Goal: Task Accomplishment & Management: Complete application form

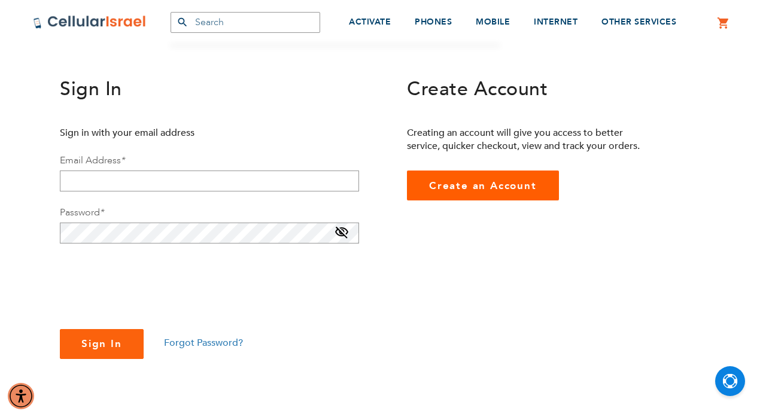
scroll to position [165, 0]
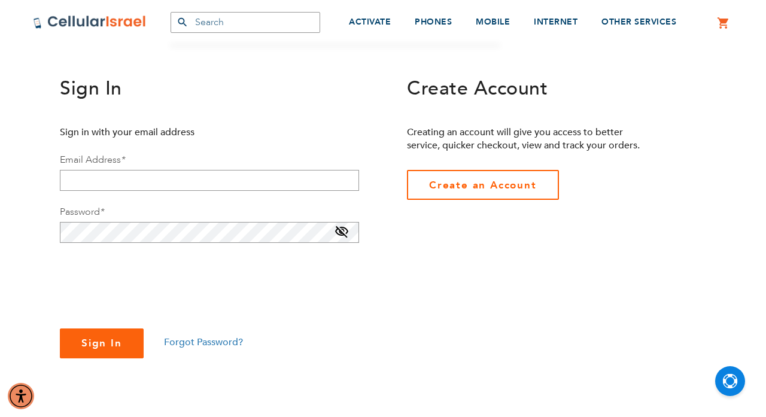
click at [425, 182] on link "Create an Account" at bounding box center [483, 185] width 152 height 30
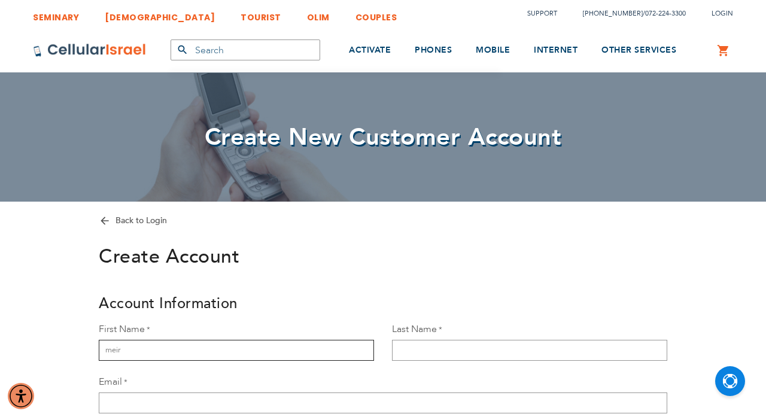
type input "meir"
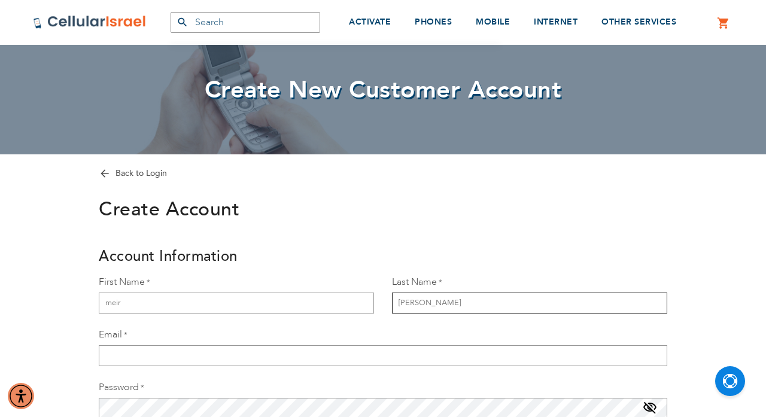
scroll to position [95, 0]
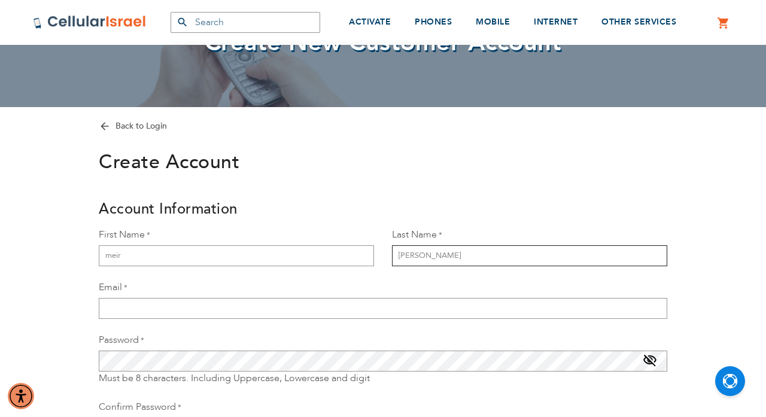
type input "[PERSON_NAME]"
type input "[EMAIL_ADDRESS][DOMAIN_NAME]"
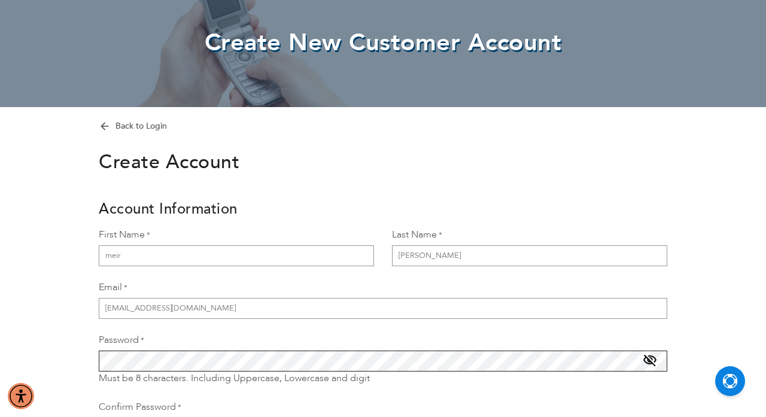
click at [257, 364] on form "Back to Login Create Account Account Information First Name [PERSON_NAME] Last …" at bounding box center [383, 342] width 598 height 447
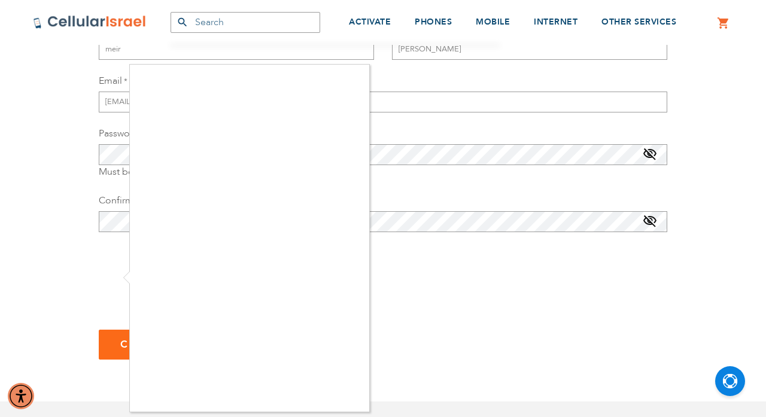
scroll to position [301, 0]
checkbox input "true"
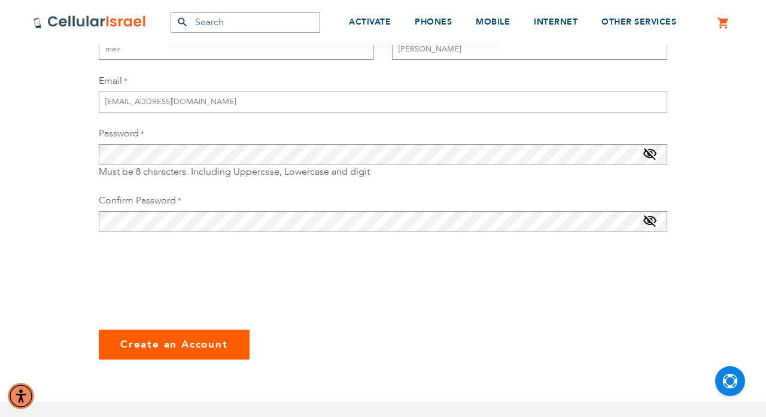
click at [196, 342] on span "Create an Account" at bounding box center [174, 344] width 108 height 14
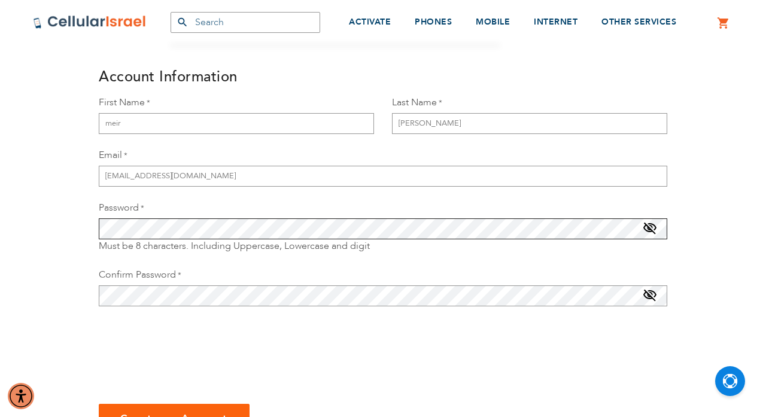
scroll to position [228, 0]
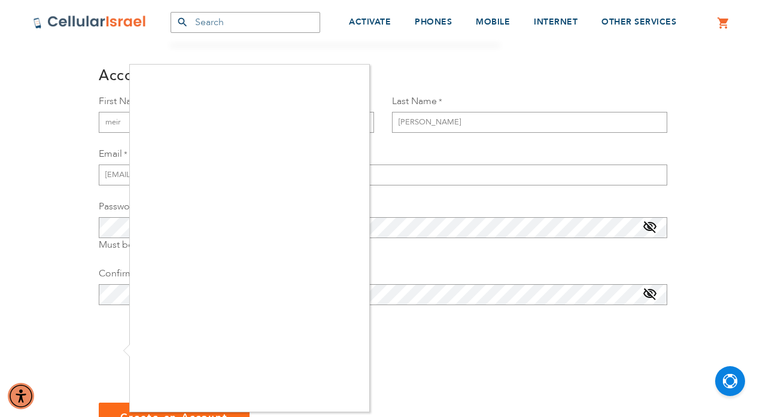
checkbox input "true"
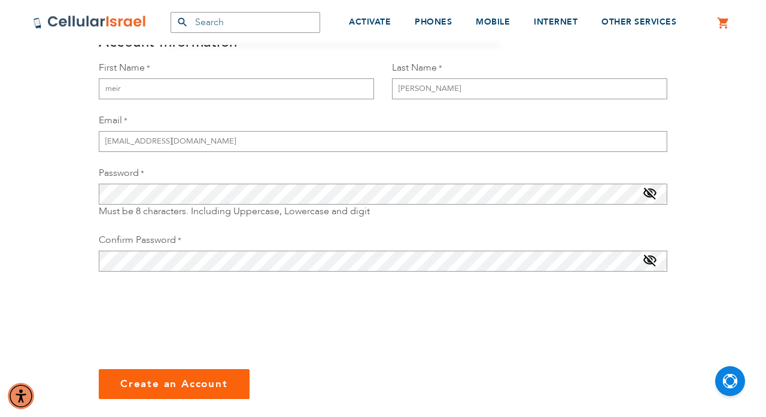
scroll to position [262, 0]
click at [170, 381] on span "Create an Account" at bounding box center [174, 383] width 108 height 14
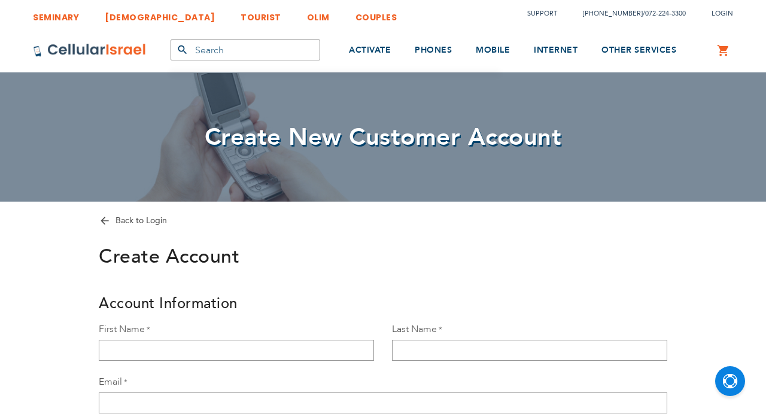
scroll to position [262, 0]
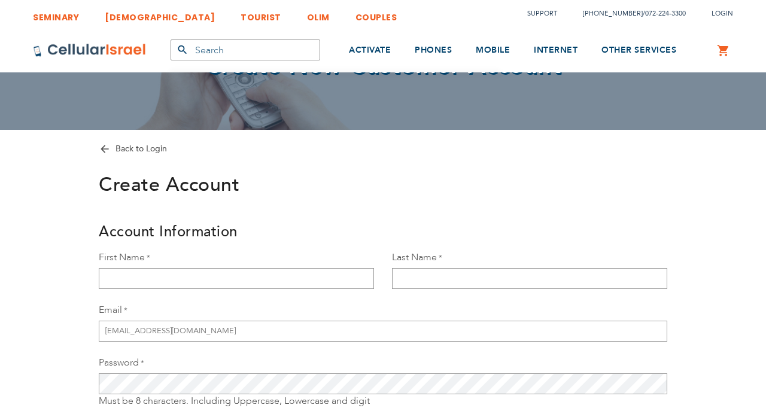
scroll to position [301, 0]
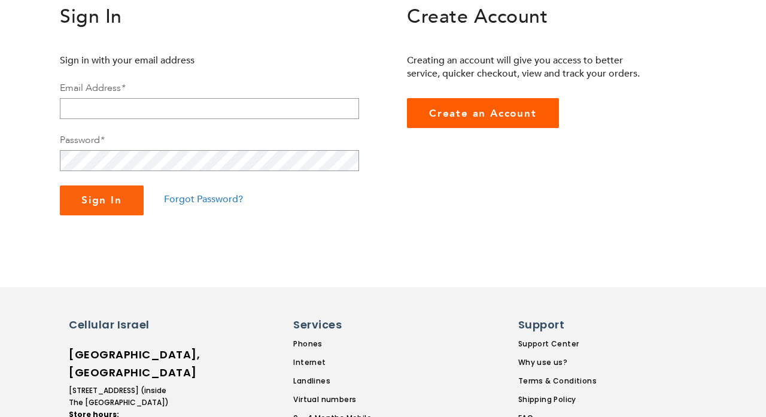
scroll to position [165, 0]
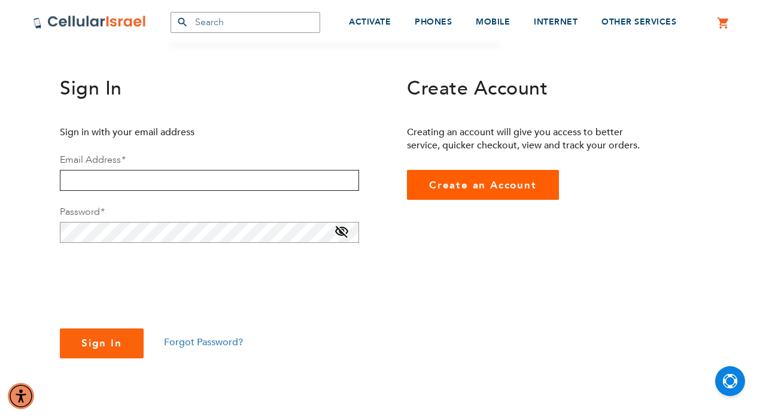
type input "[EMAIL_ADDRESS][DOMAIN_NAME]"
checkbox input "true"
click at [83, 336] on span "Sign In" at bounding box center [101, 343] width 41 height 14
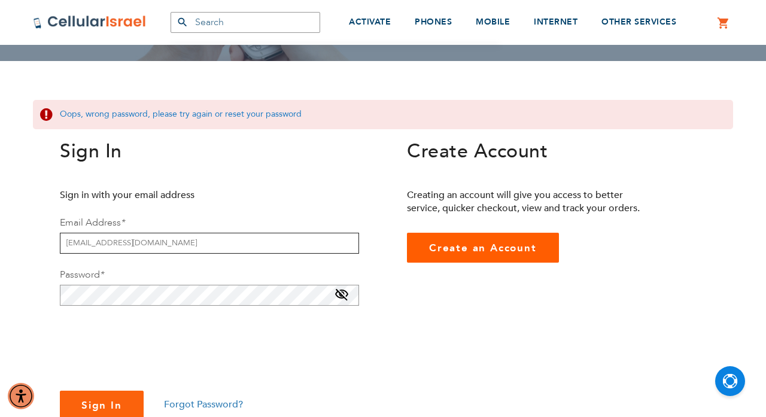
scroll to position [141, 0]
click at [192, 404] on span "Forgot Password?" at bounding box center [203, 404] width 79 height 13
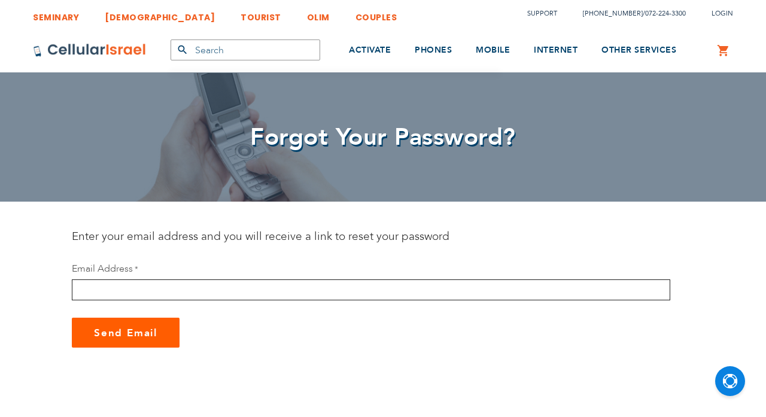
click at [114, 295] on input "email" at bounding box center [371, 289] width 598 height 21
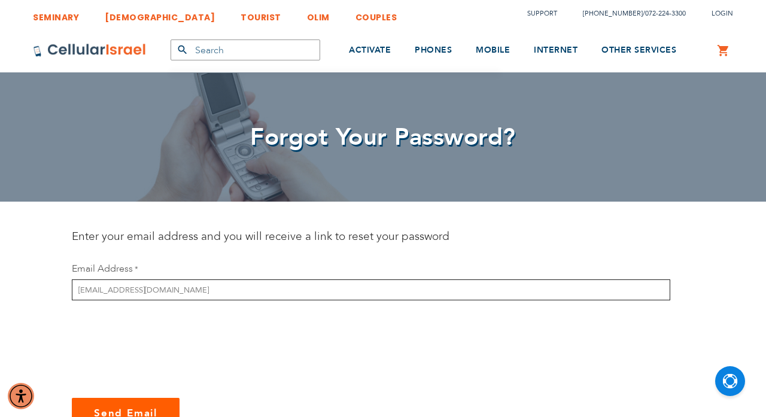
type input "meirparnes310@gmail.com"
checkbox input "true"
click at [100, 406] on span "Send Email" at bounding box center [125, 413] width 63 height 14
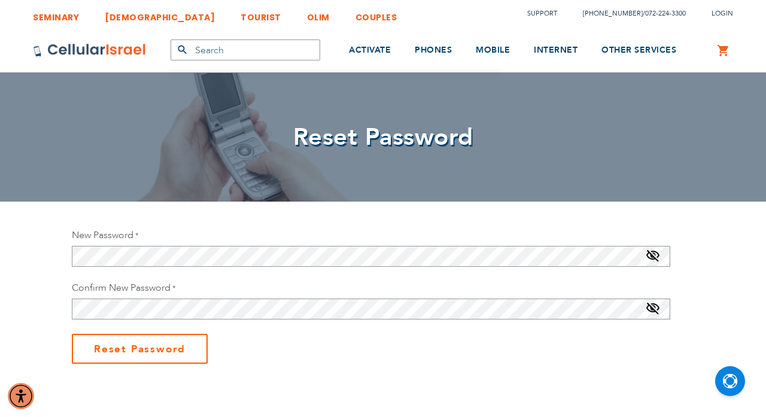
click at [128, 354] on span "Reset Password" at bounding box center [140, 349] width 92 height 14
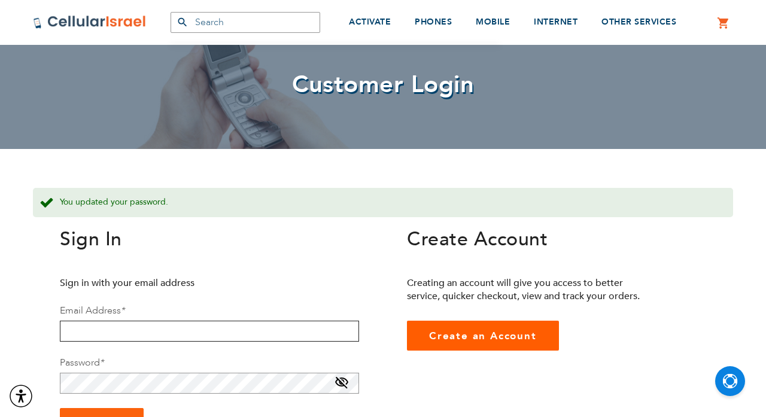
scroll to position [84, 0]
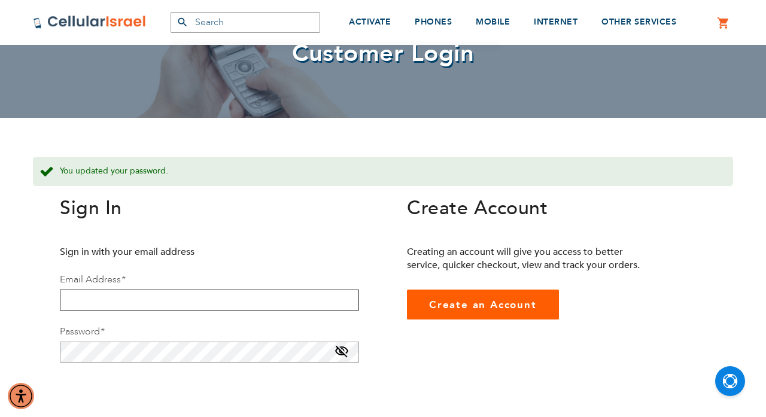
click at [181, 306] on input "email" at bounding box center [209, 300] width 299 height 21
type input "[EMAIL_ADDRESS][DOMAIN_NAME]"
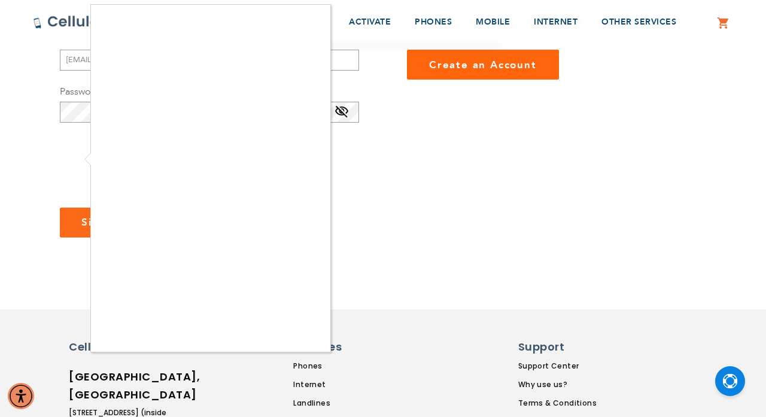
scroll to position [321, 0]
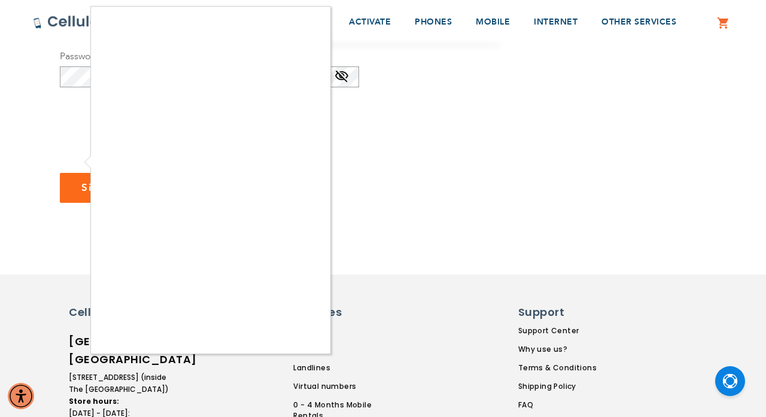
checkbox input "true"
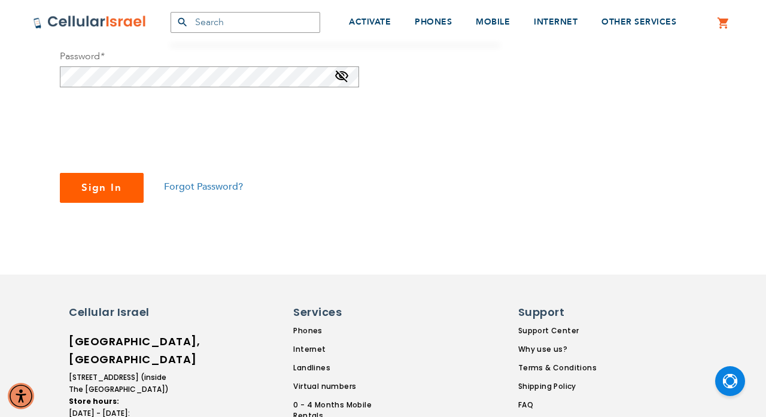
click at [95, 199] on button "Sign In" at bounding box center [102, 188] width 84 height 30
